Goal: Task Accomplishment & Management: Complete application form

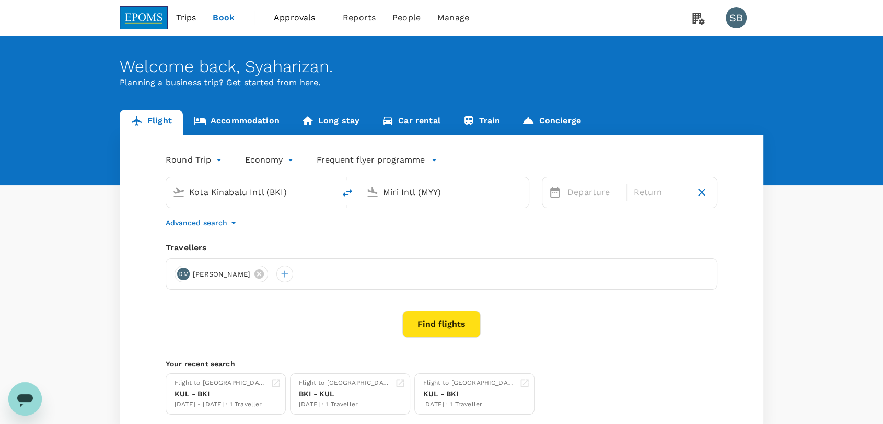
click at [530, 110] on link "Concierge" at bounding box center [551, 122] width 80 height 25
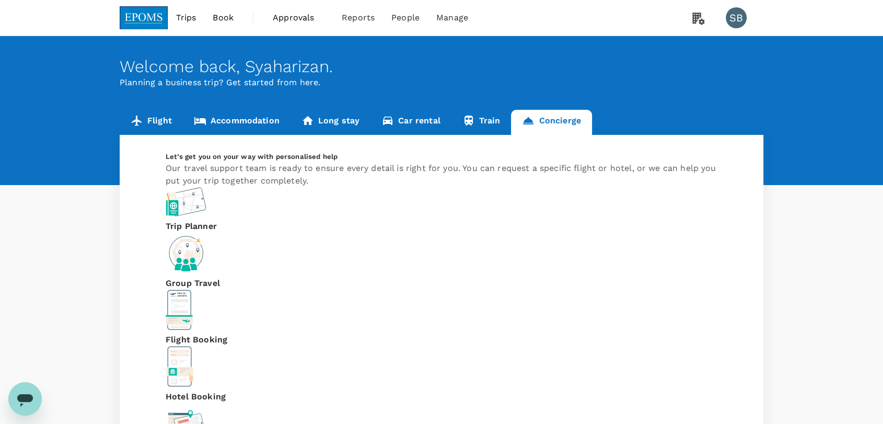
click at [636, 346] on div "Hotel Booking" at bounding box center [442, 374] width 552 height 57
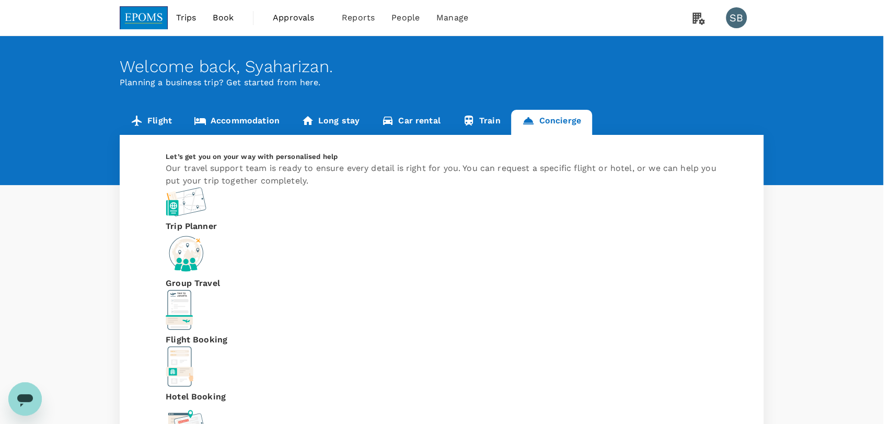
type input "60"
type input "132278411"
type input "[EMAIL_ADDRESS][DOMAIN_NAME]"
paste textarea "Property : Homestay Musafir Apartment [GEOGRAPHIC_DATA] Floor Property contact …"
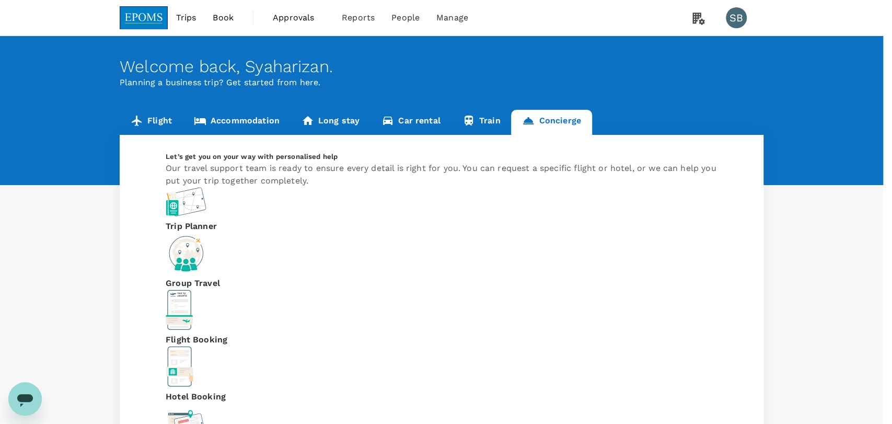
type textarea "Property : Homestay Musafir Apartment [GEOGRAPHIC_DATA] Floor Property contact …"
drag, startPoint x: 735, startPoint y: 348, endPoint x: 807, endPoint y: 352, distance: 72.2
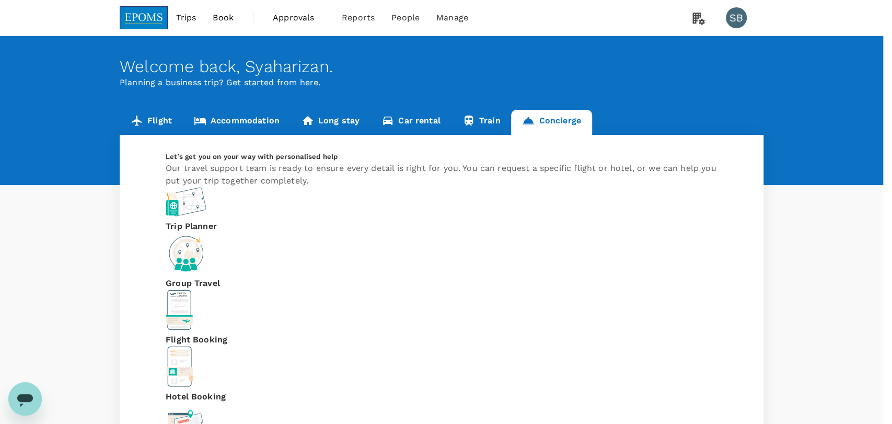
paste input "Homestay Musafir"
type input "Homestay Musafir"
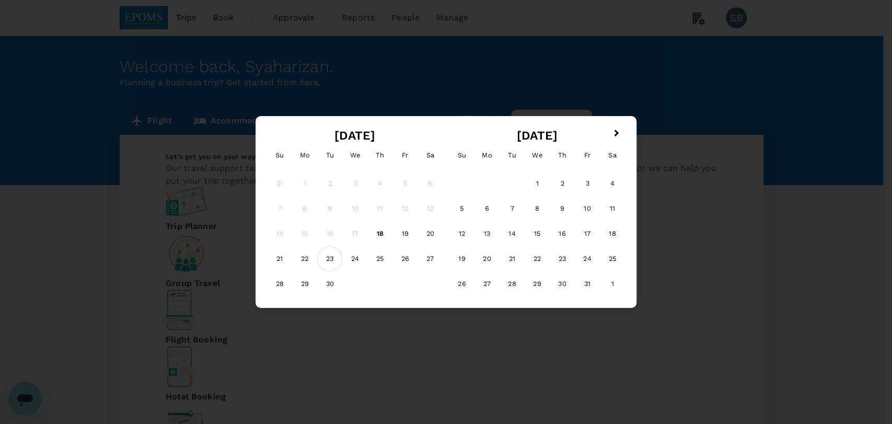
click at [330, 260] on div "23" at bounding box center [329, 258] width 25 height 25
click at [405, 259] on div "26" at bounding box center [404, 258] width 25 height 25
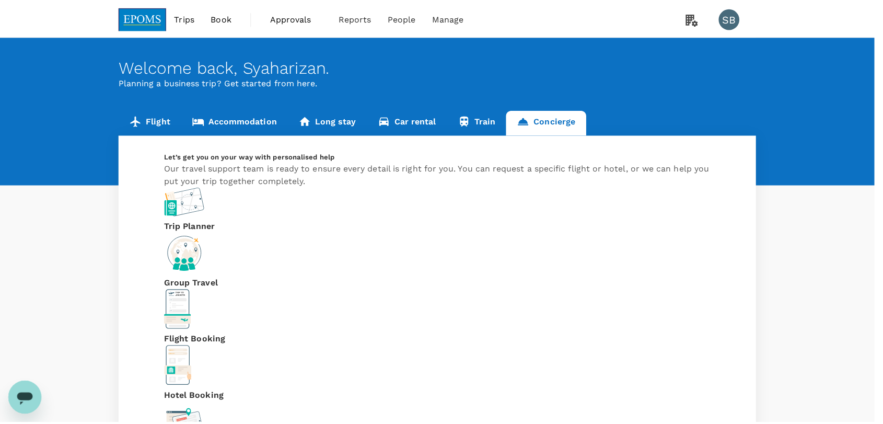
scroll to position [238, 0]
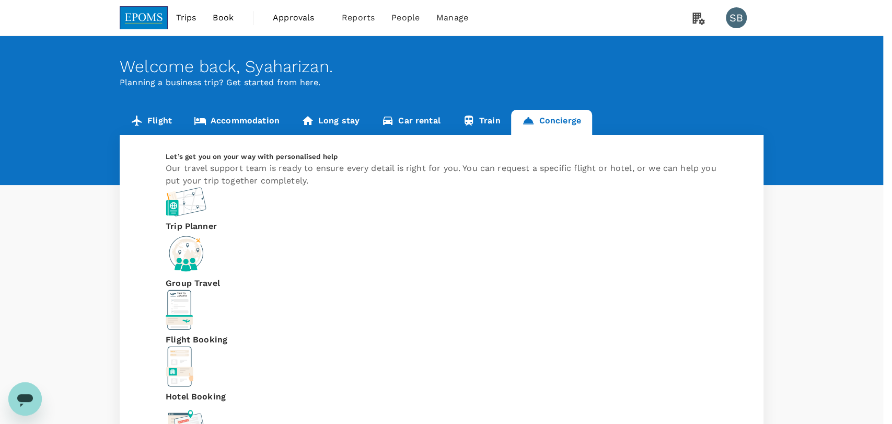
type input "100"
